Goal: Task Accomplishment & Management: Use online tool/utility

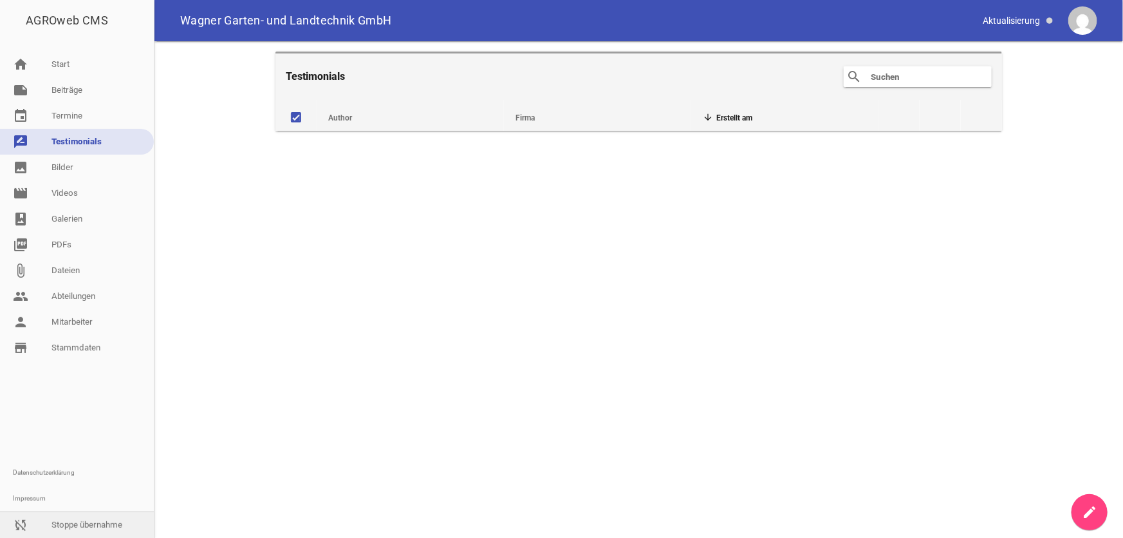
click at [76, 523] on link "sync_disabled Stoppe übernahme" at bounding box center [77, 525] width 154 height 26
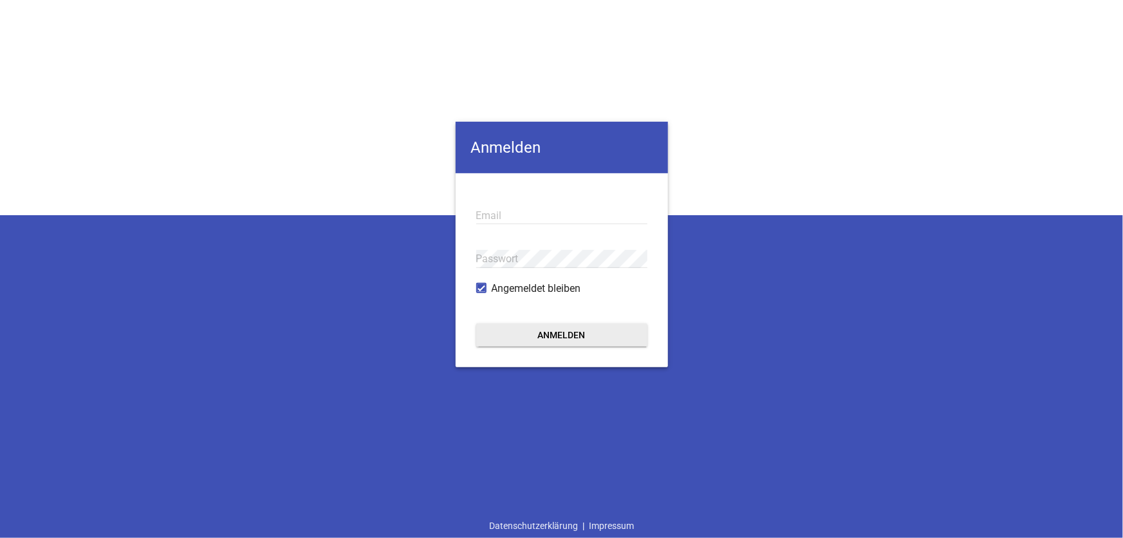
type input "[EMAIL_ADDRESS][DOMAIN_NAME]"
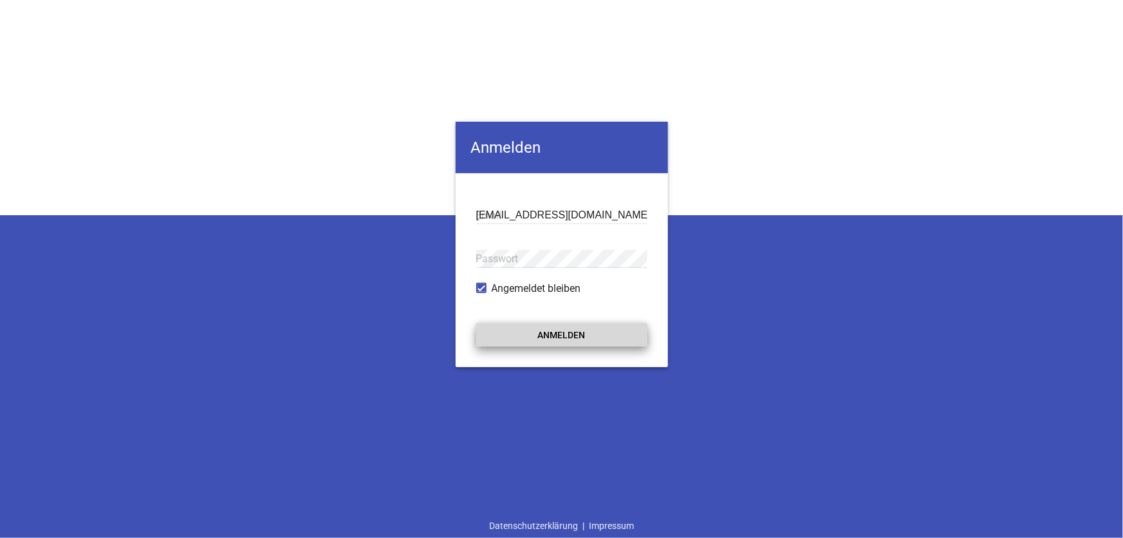
click at [583, 337] on button "Anmelden" at bounding box center [561, 334] width 171 height 23
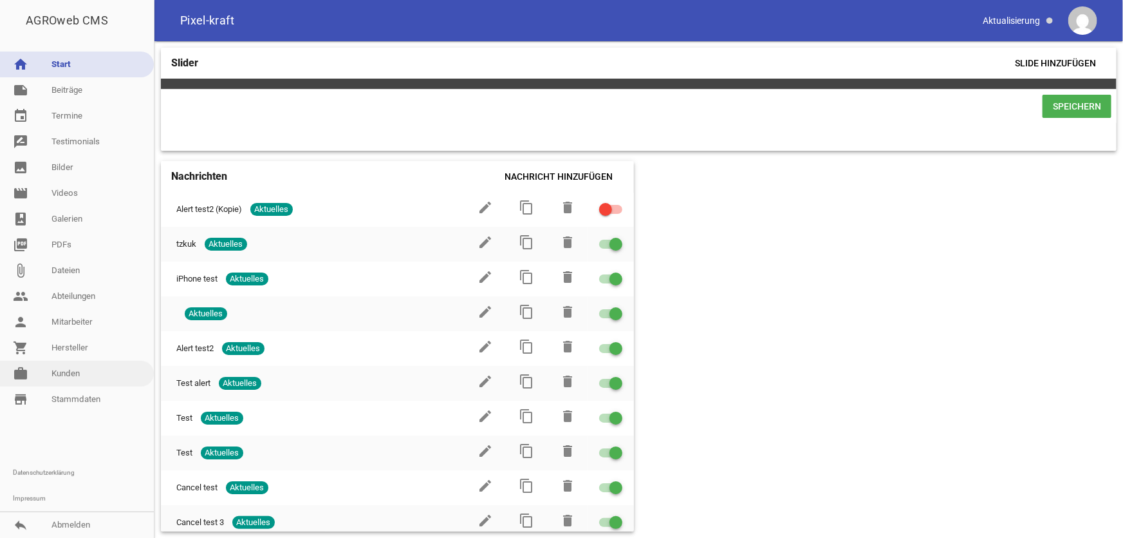
click at [71, 370] on link "work [PERSON_NAME]" at bounding box center [77, 374] width 154 height 26
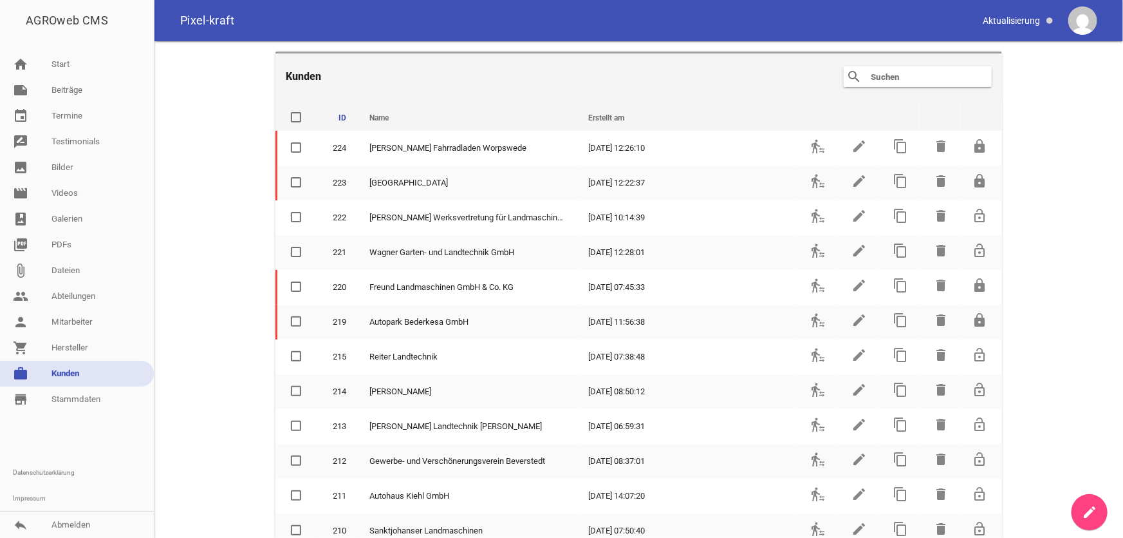
click at [880, 77] on input "text" at bounding box center [921, 76] width 103 height 15
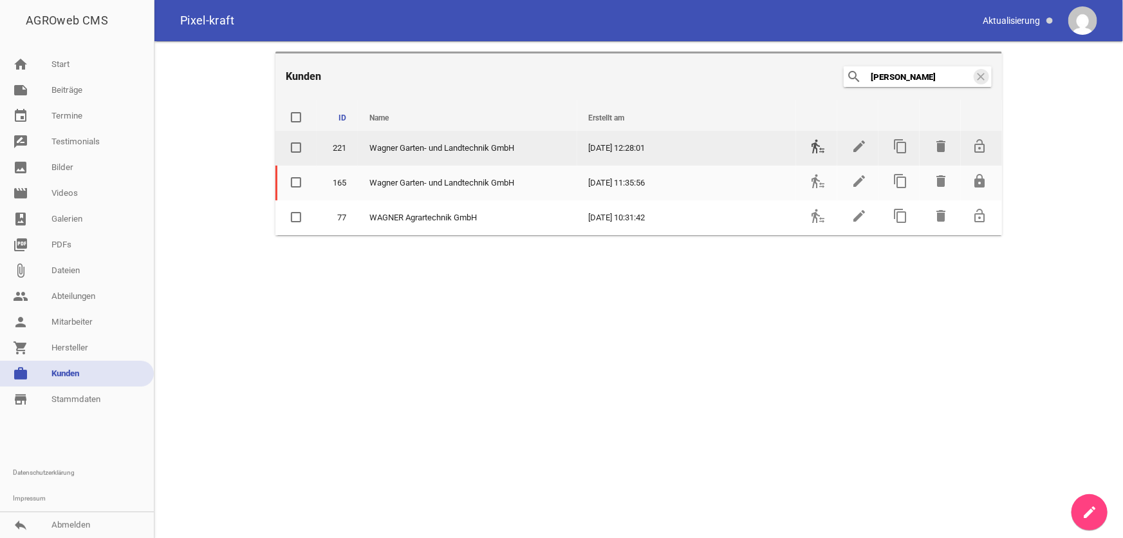
type input "[PERSON_NAME]"
click at [820, 147] on icon "transfer_within_a_station" at bounding box center [818, 145] width 15 height 15
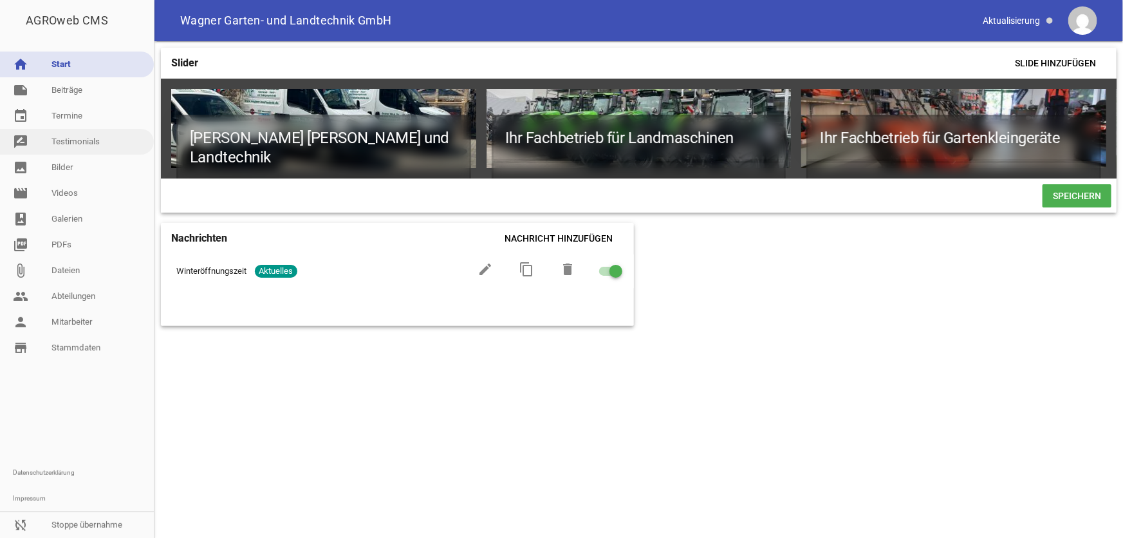
click at [77, 144] on link "rate_review Testimonials" at bounding box center [77, 142] width 154 height 26
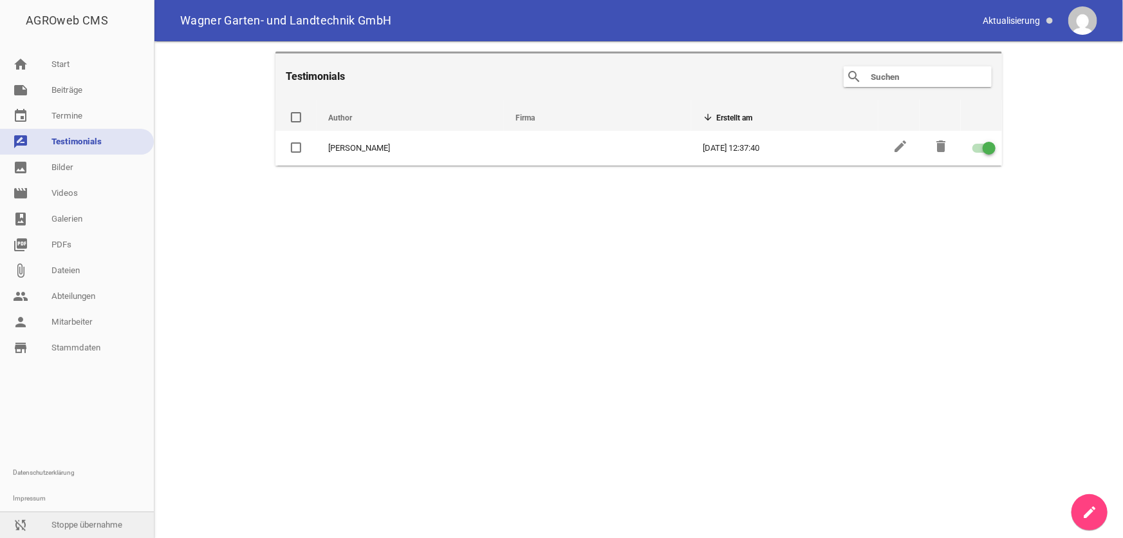
click at [69, 523] on link "sync_disabled Stoppe übernahme" at bounding box center [77, 525] width 154 height 26
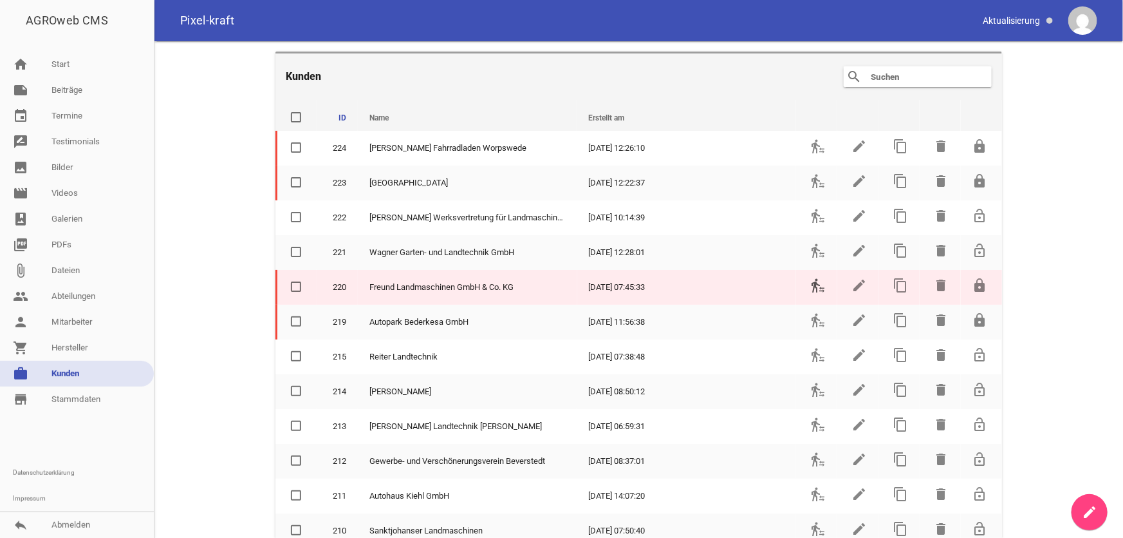
click at [811, 283] on icon "transfer_within_a_station" at bounding box center [818, 284] width 15 height 15
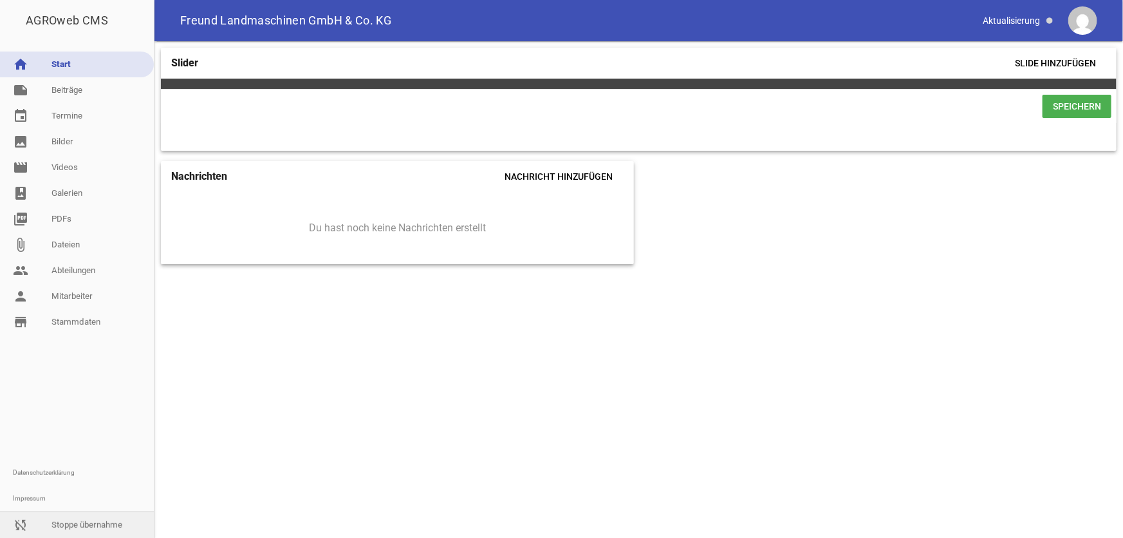
click at [76, 526] on link "sync_disabled Stoppe übernahme" at bounding box center [77, 525] width 154 height 26
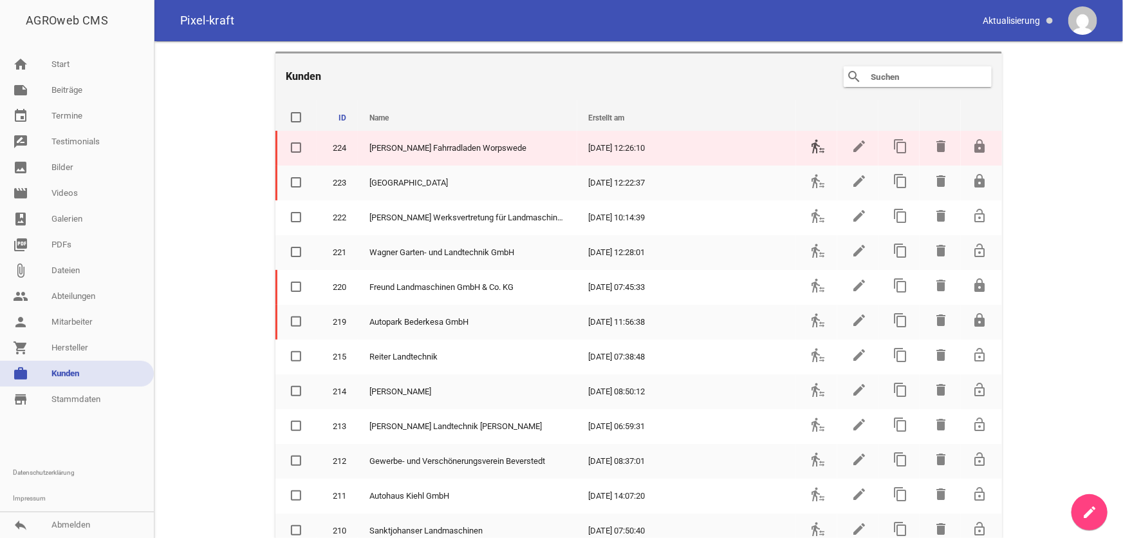
click at [811, 149] on icon "transfer_within_a_station" at bounding box center [818, 145] width 15 height 15
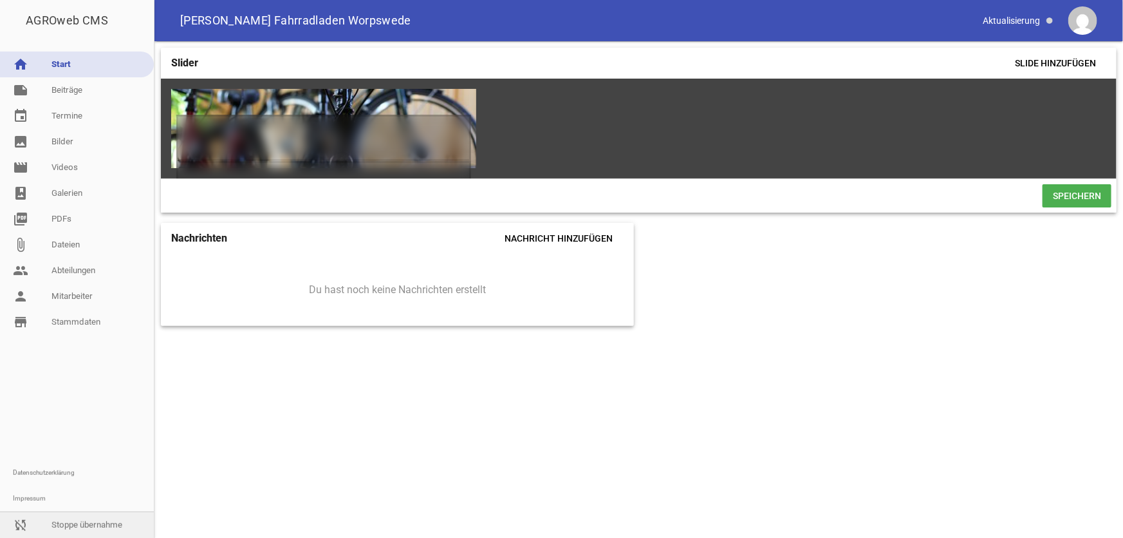
click at [97, 523] on link "sync_disabled Stoppe übernahme" at bounding box center [77, 525] width 154 height 26
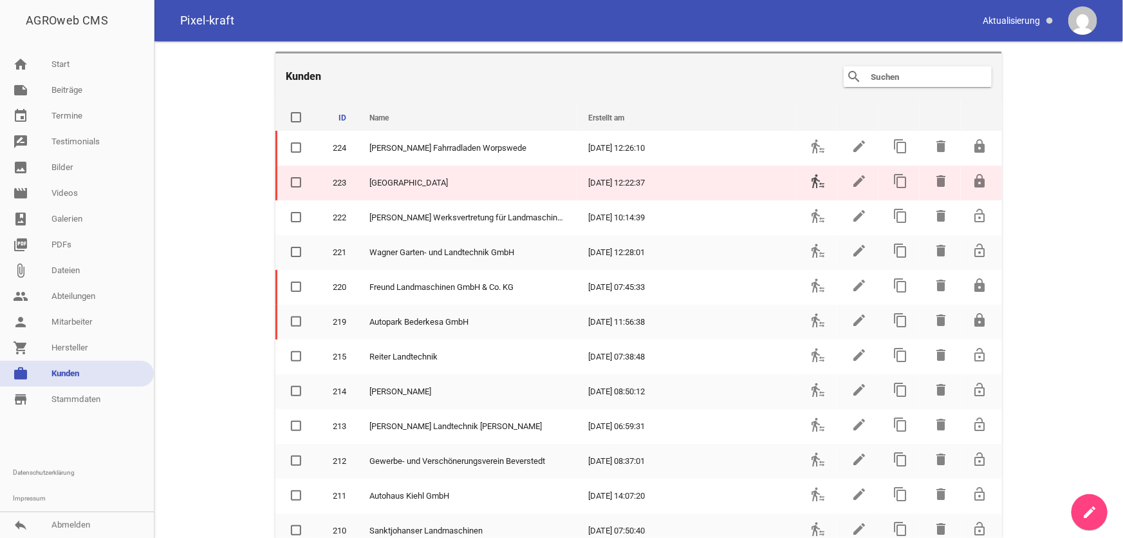
click at [811, 179] on icon "transfer_within_a_station" at bounding box center [818, 180] width 15 height 15
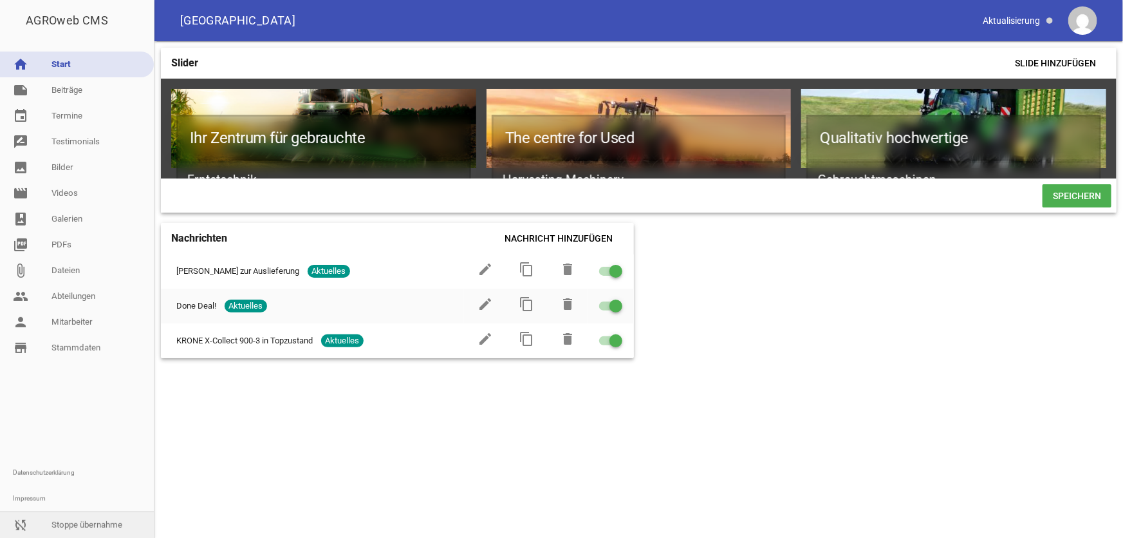
click at [106, 527] on link "sync_disabled Stoppe übernahme" at bounding box center [77, 525] width 154 height 26
